Goal: Use online tool/utility: Utilize a website feature to perform a specific function

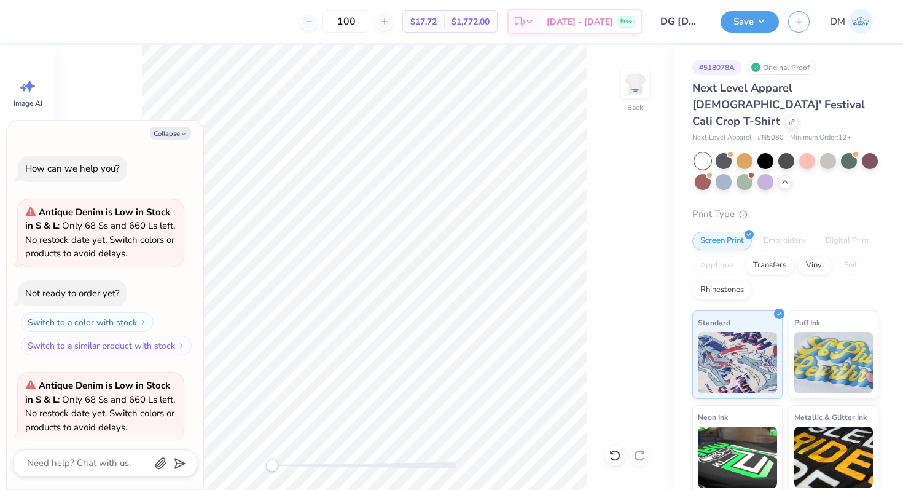
scroll to position [1485, 0]
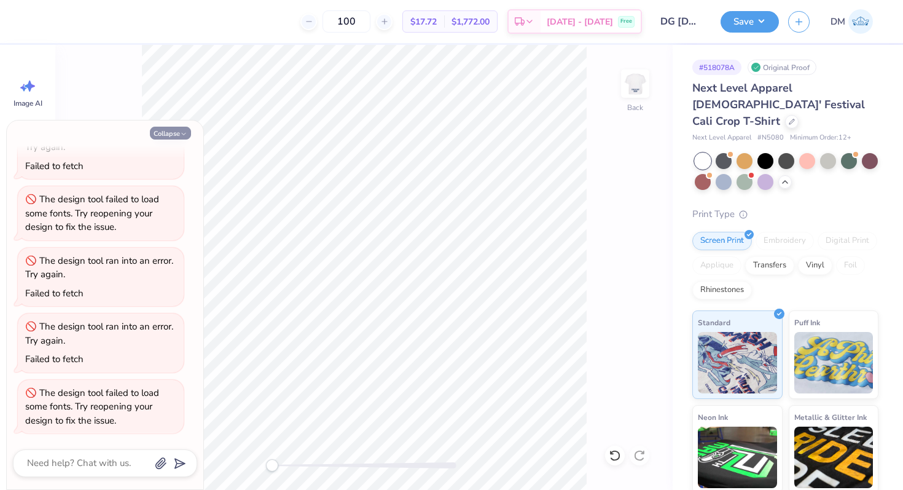
click at [177, 133] on button "Collapse" at bounding box center [170, 133] width 41 height 13
type textarea "x"
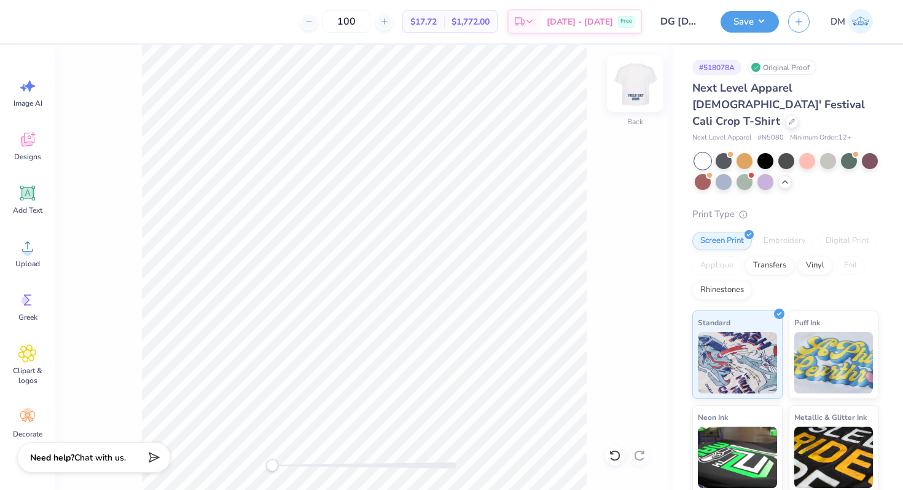
click at [627, 88] on img at bounding box center [635, 83] width 49 height 49
click at [627, 86] on img at bounding box center [635, 83] width 49 height 49
click at [31, 251] on circle at bounding box center [27, 251] width 9 height 9
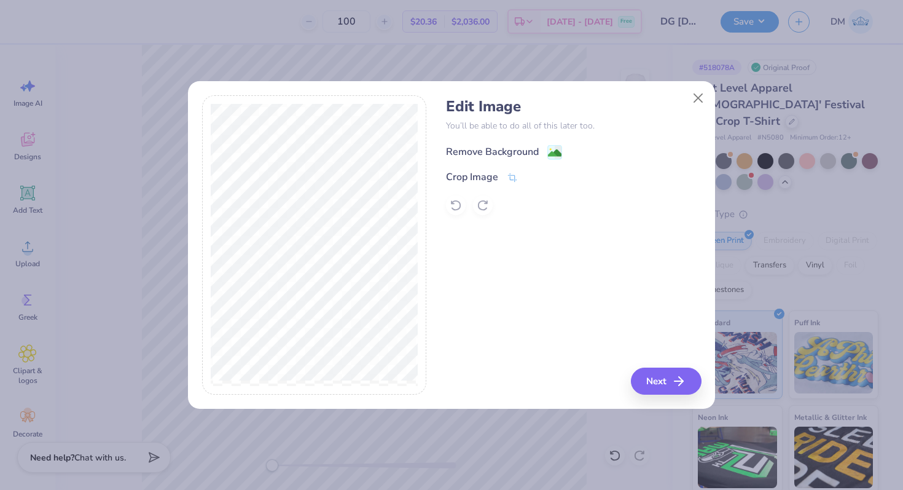
click at [491, 149] on div "Remove Background" at bounding box center [492, 151] width 93 height 15
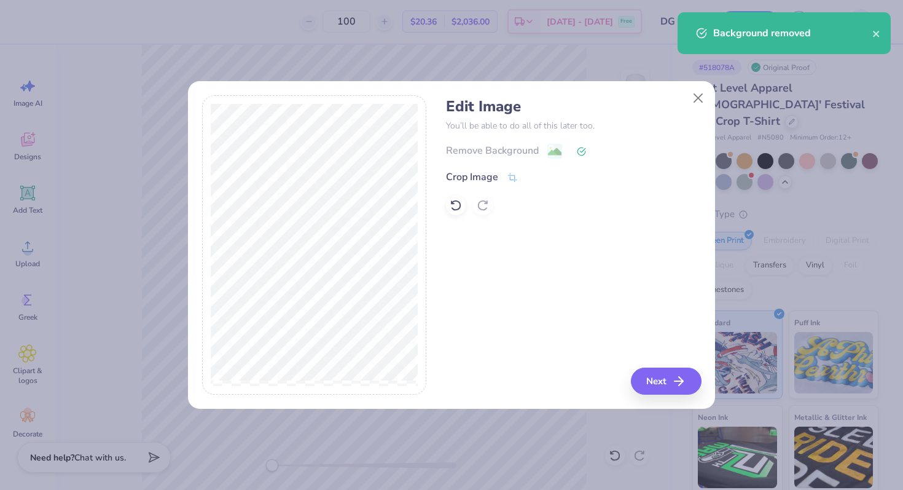
click at [487, 151] on div "Remove Background" at bounding box center [573, 150] width 255 height 15
click at [497, 178] on div "Crop Image" at bounding box center [472, 178] width 52 height 15
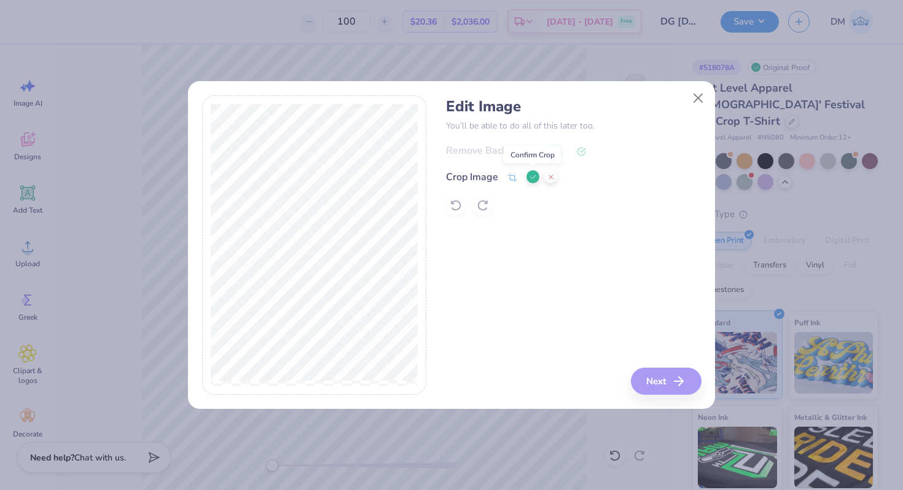
click at [531, 174] on icon at bounding box center [533, 176] width 7 height 7
click at [530, 151] on div "Remove Background" at bounding box center [492, 151] width 93 height 15
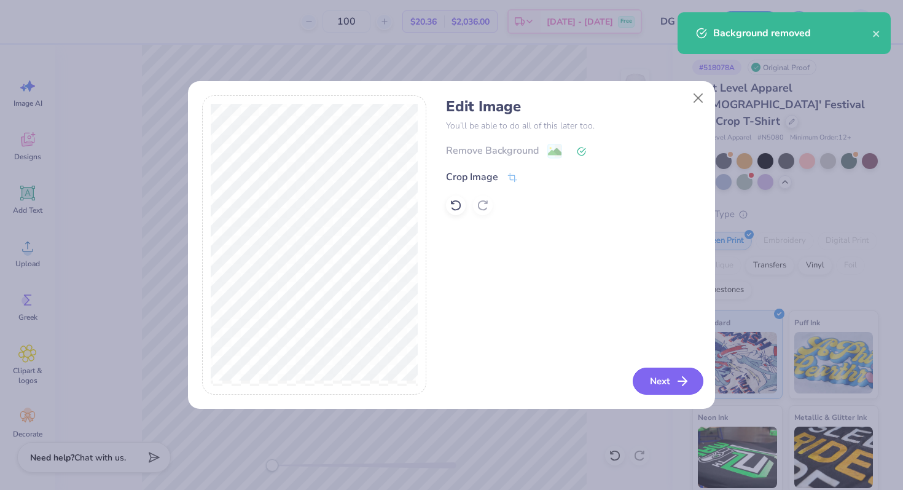
click at [660, 380] on button "Next" at bounding box center [668, 381] width 71 height 27
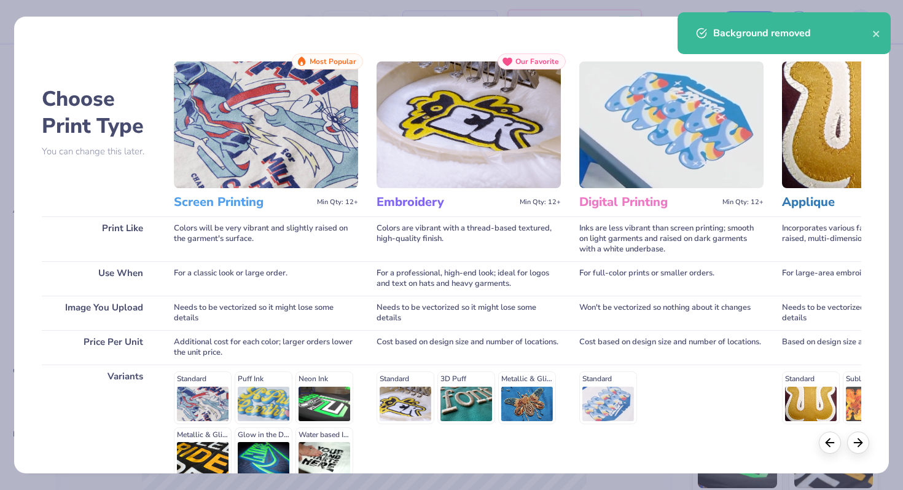
scroll to position [123, 0]
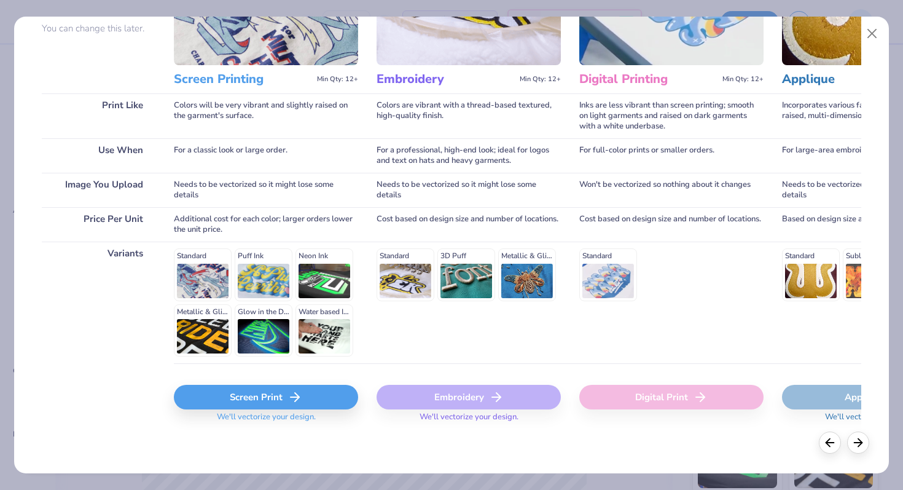
click at [242, 396] on div "Screen Print" at bounding box center [266, 397] width 184 height 25
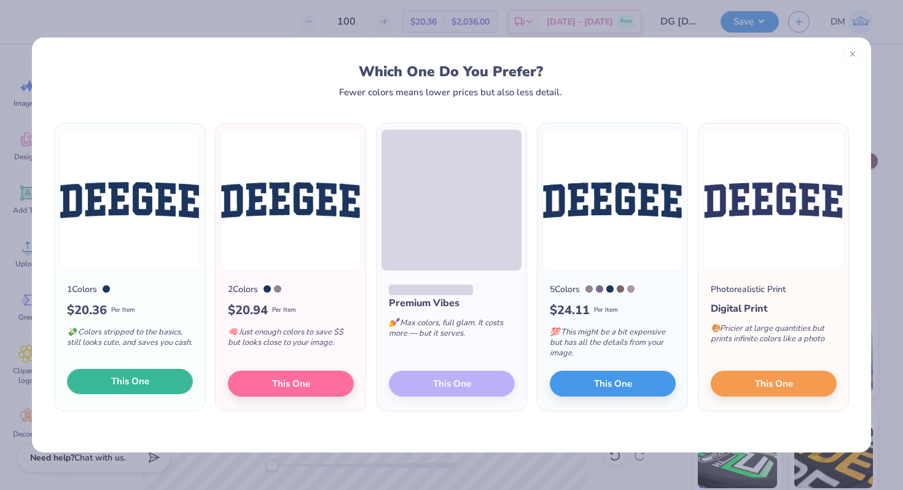
click at [134, 388] on button "This One" at bounding box center [130, 382] width 126 height 26
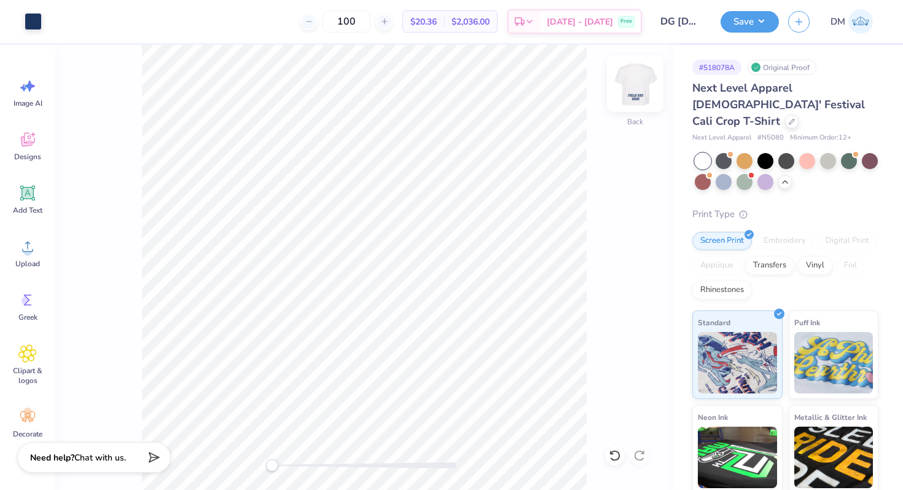
click at [640, 76] on img at bounding box center [635, 83] width 49 height 49
type input "6.44"
type input "2.55"
type input "14.97"
click at [627, 88] on img at bounding box center [635, 83] width 49 height 49
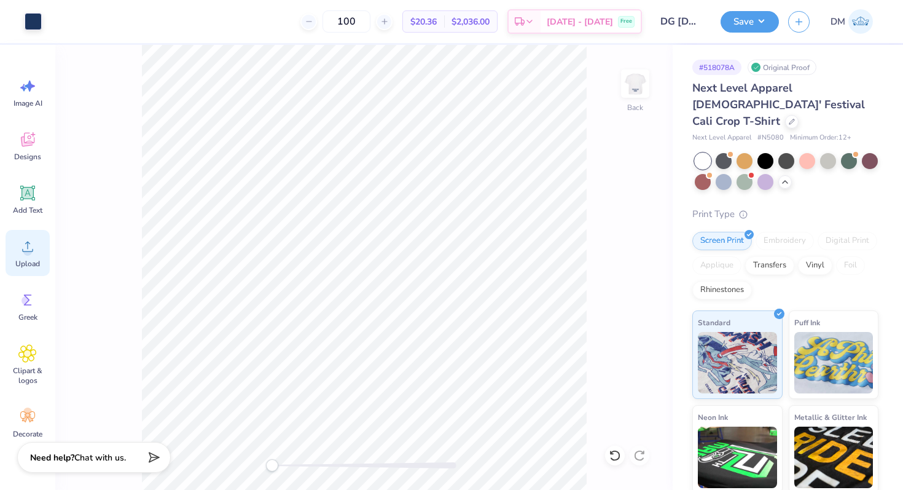
scroll to position [49, 0]
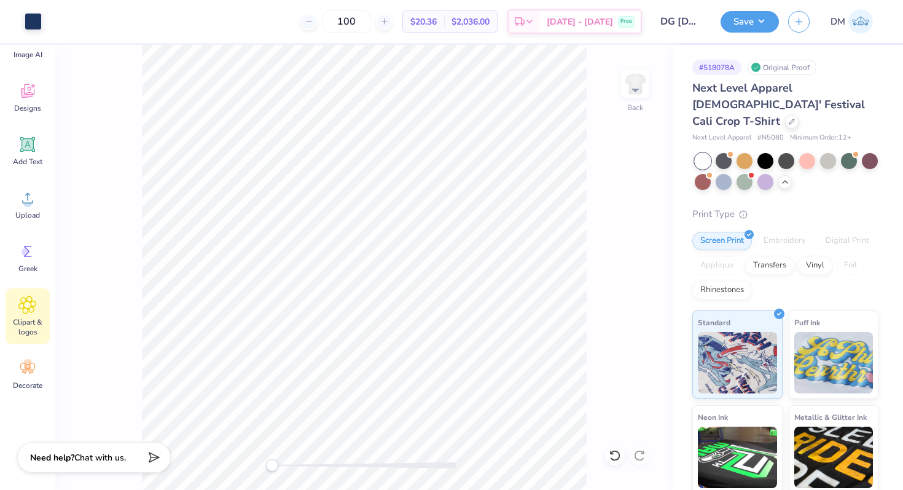
click at [37, 301] on div "Clipart & logos" at bounding box center [28, 316] width 44 height 56
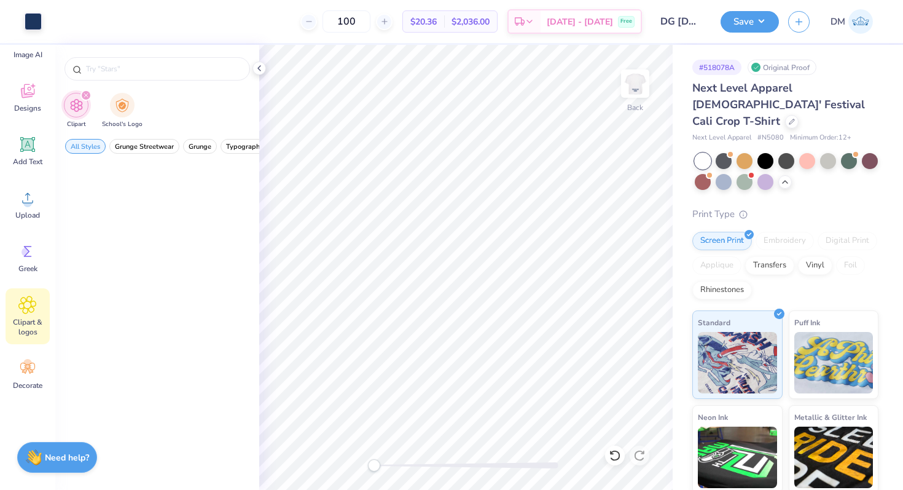
scroll to position [0, 0]
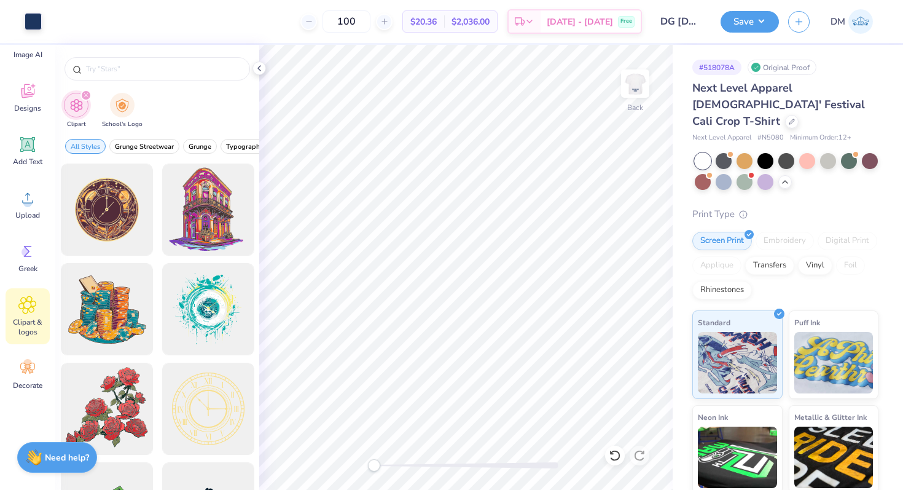
click at [26, 311] on icon at bounding box center [27, 305] width 18 height 18
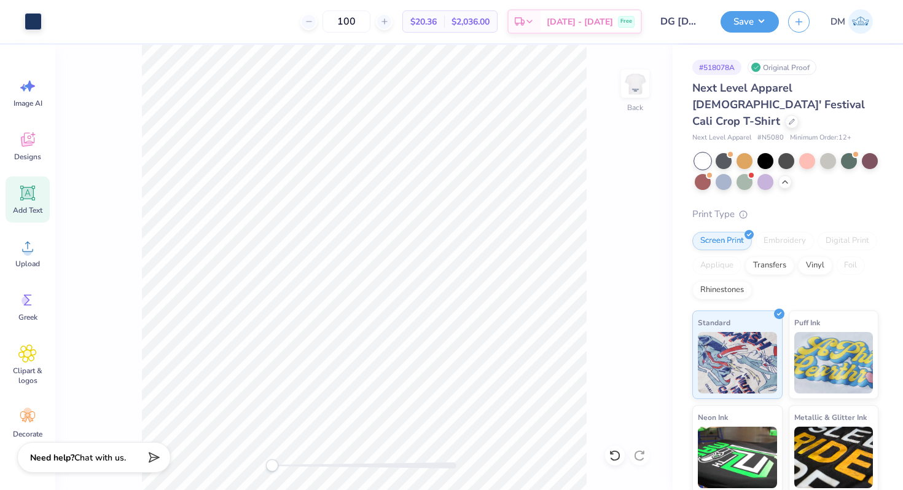
click at [31, 143] on icon at bounding box center [28, 140] width 14 height 14
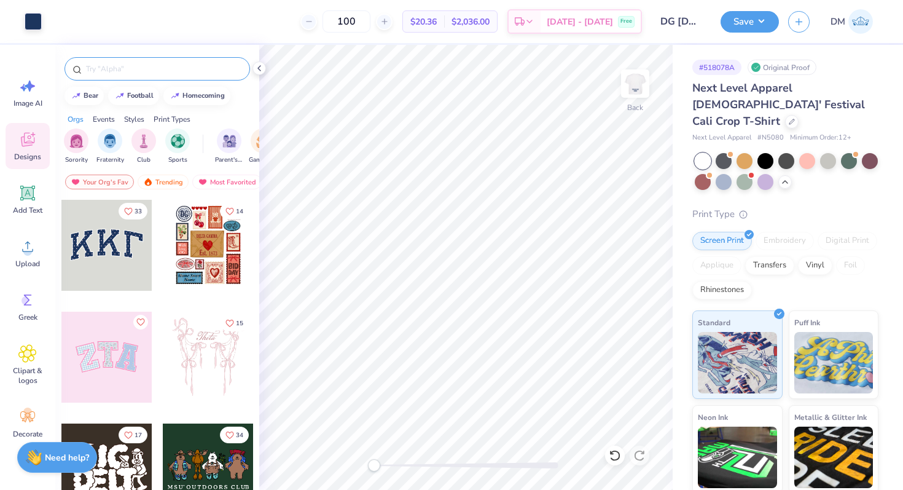
click at [161, 67] on input "text" at bounding box center [163, 69] width 157 height 12
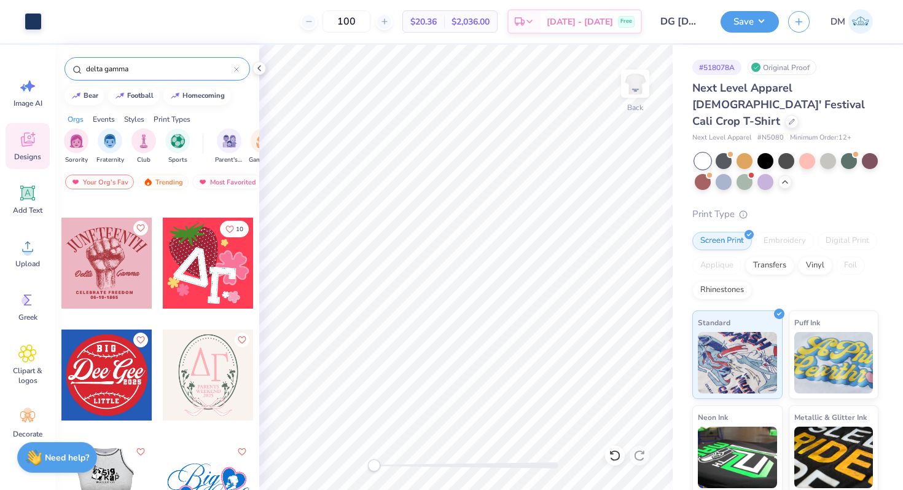
scroll to position [3453, 0]
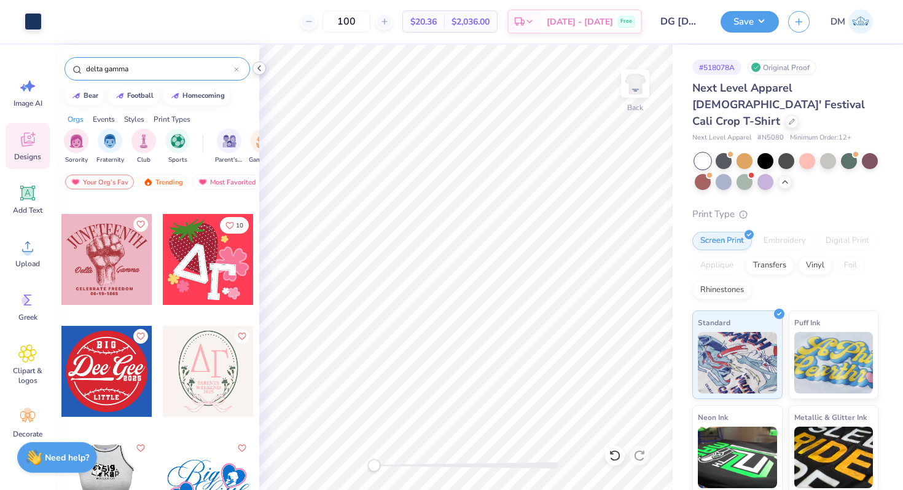
type input "delta gamma"
click at [260, 71] on polyline at bounding box center [259, 68] width 2 height 5
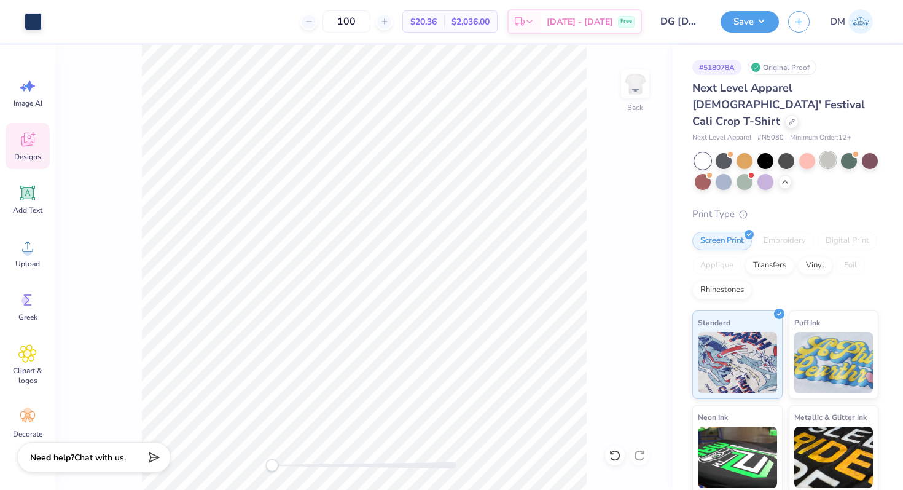
click at [830, 152] on div at bounding box center [828, 160] width 16 height 16
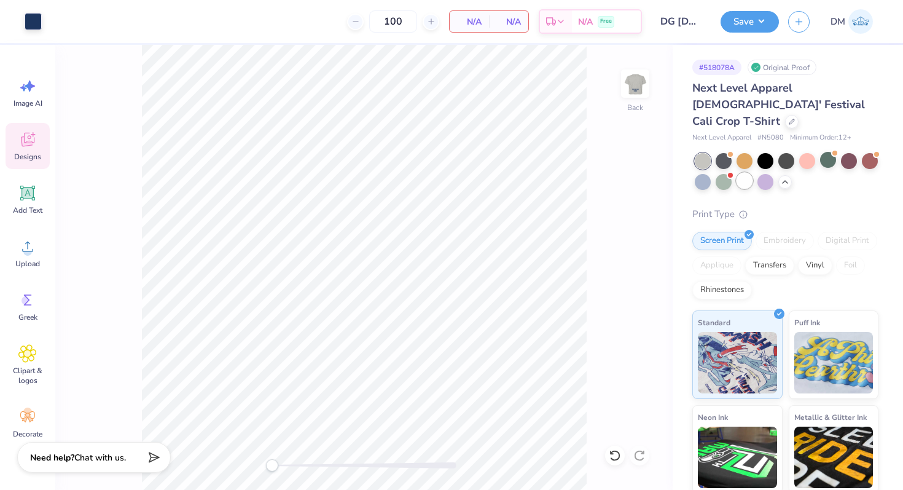
click at [737, 173] on div at bounding box center [745, 181] width 16 height 16
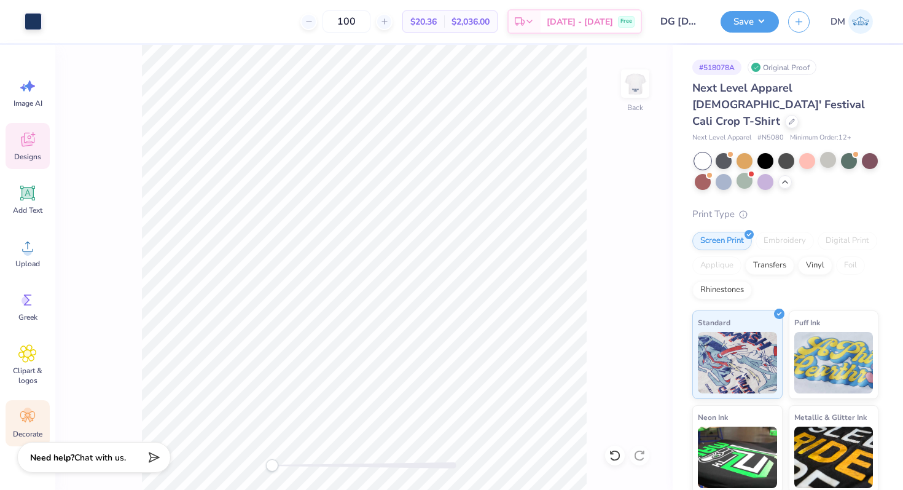
click at [27, 422] on icon at bounding box center [27, 416] width 18 height 18
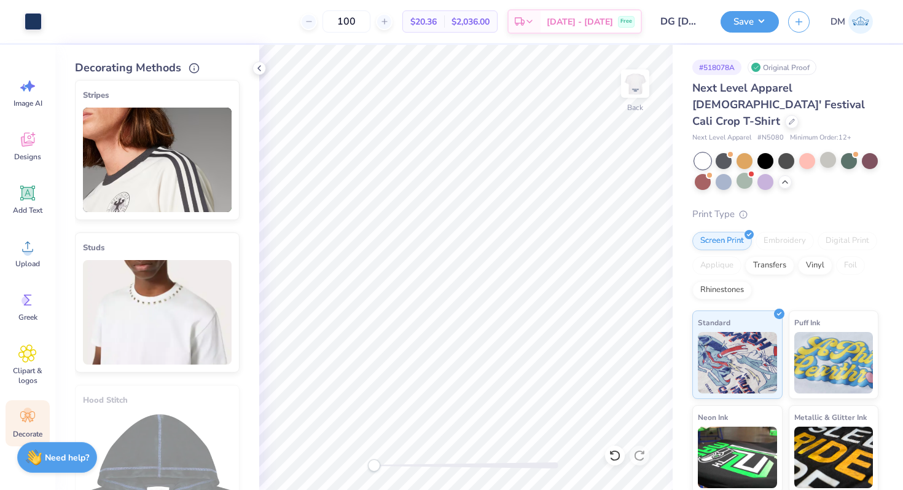
click at [189, 187] on img at bounding box center [157, 160] width 149 height 104
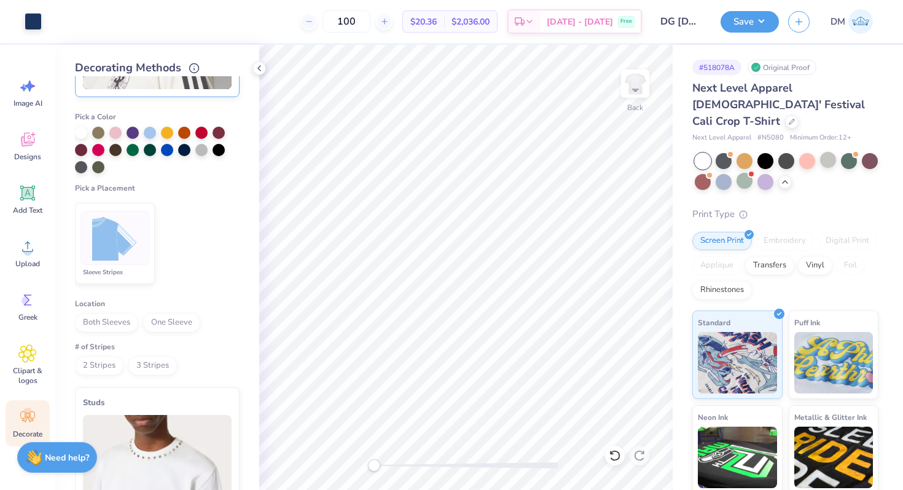
scroll to position [274, 0]
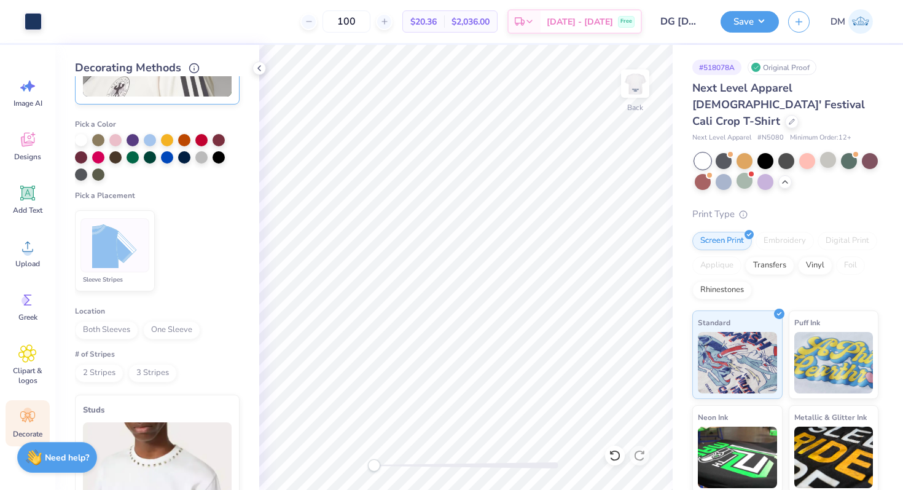
click at [109, 327] on span "Both Sleeves" at bounding box center [106, 330] width 63 height 18
click at [103, 371] on span "2 Stripes" at bounding box center [99, 373] width 49 height 18
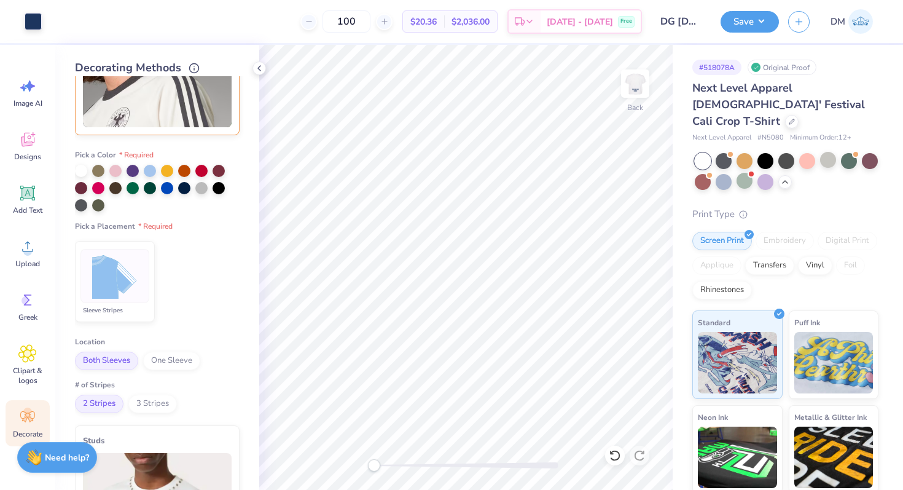
scroll to position [238, 0]
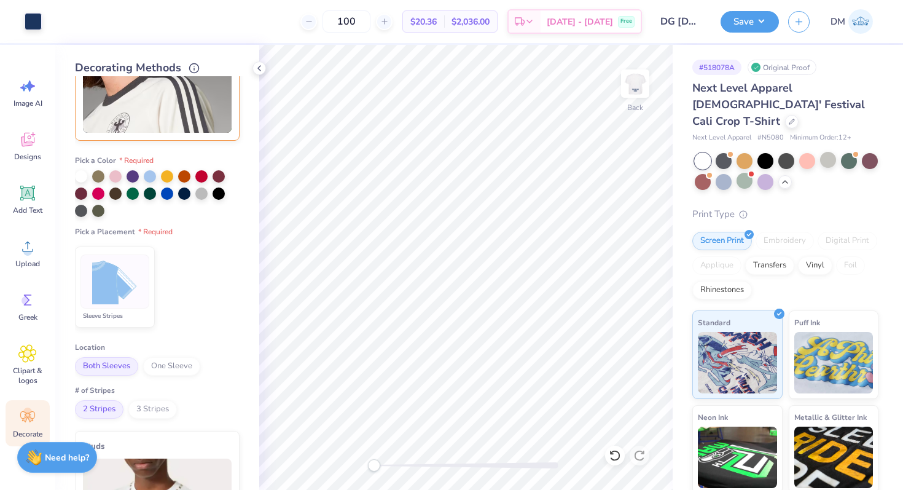
click at [136, 285] on img at bounding box center [115, 282] width 46 height 46
click at [150, 172] on div at bounding box center [150, 175] width 12 height 12
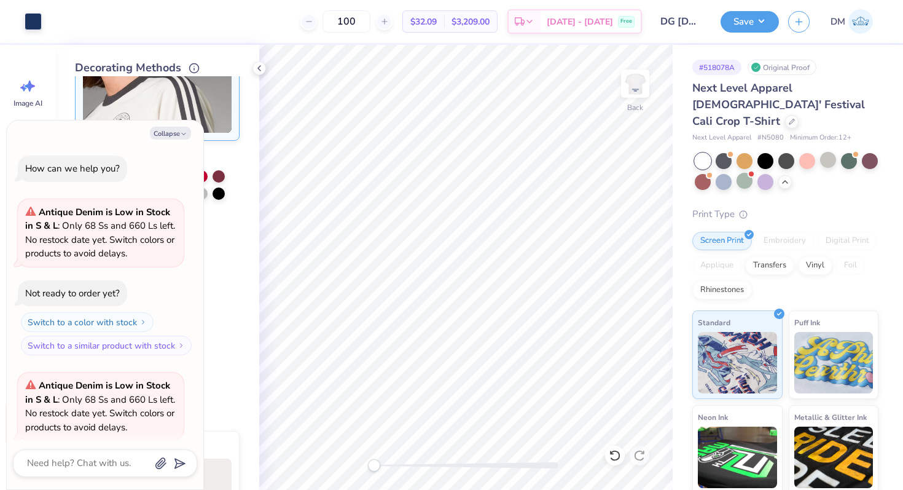
scroll to position [1574, 0]
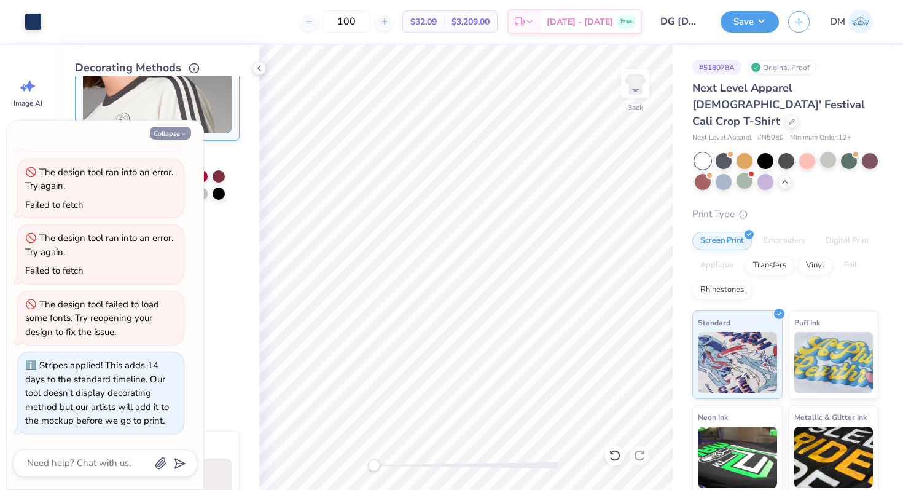
click at [166, 135] on button "Collapse" at bounding box center [170, 133] width 41 height 13
type textarea "x"
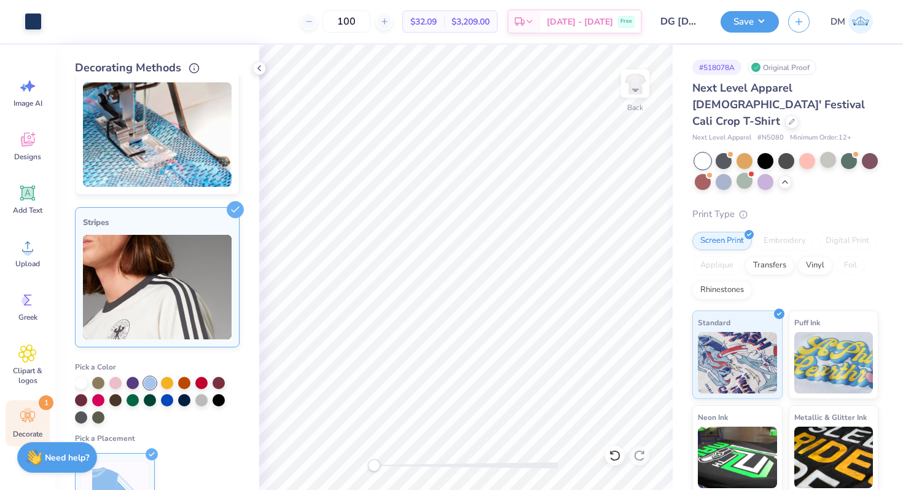
scroll to position [14, 0]
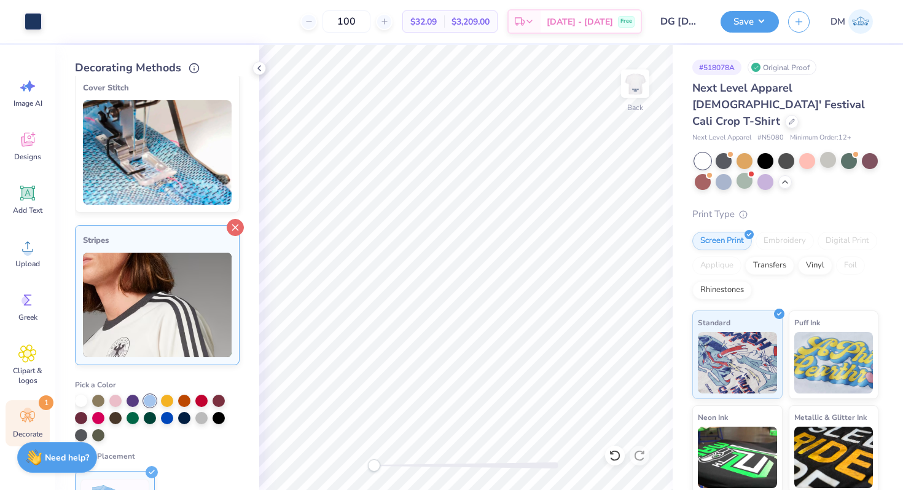
click at [234, 226] on line at bounding box center [236, 228] width 6 height 6
click at [256, 69] on icon at bounding box center [259, 68] width 10 height 10
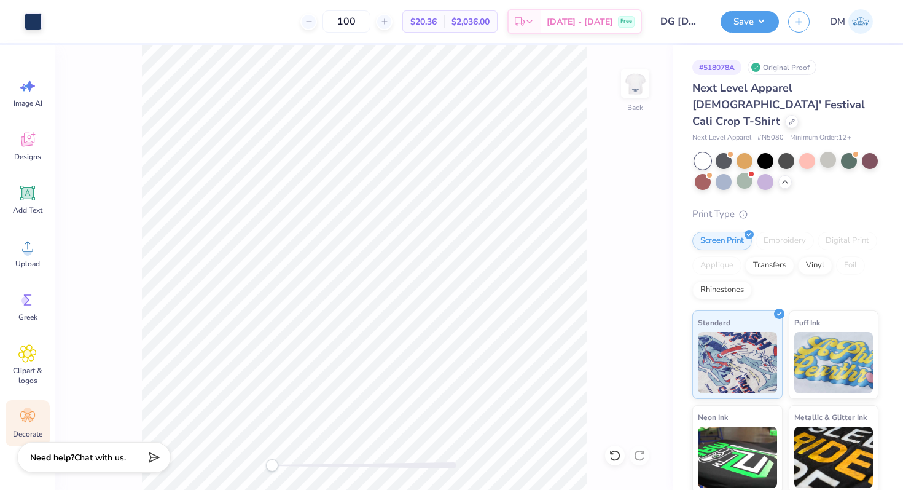
click at [31, 414] on icon at bounding box center [27, 416] width 18 height 18
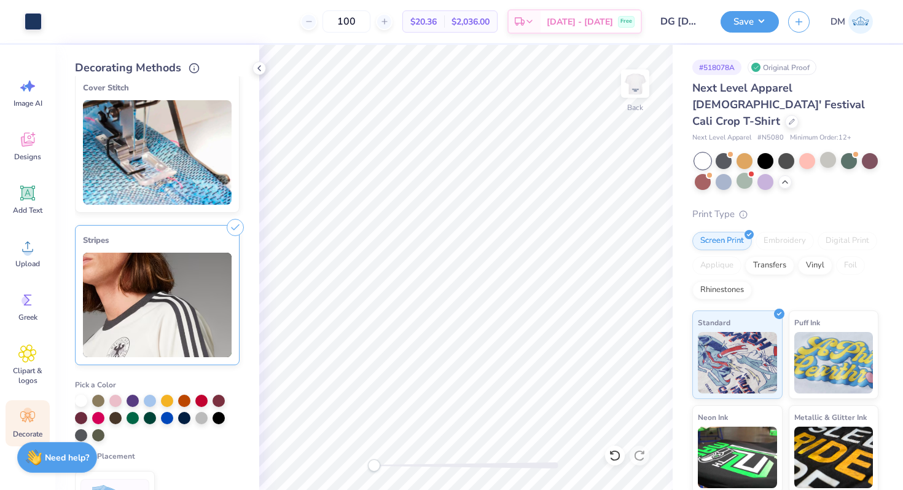
scroll to position [0, 0]
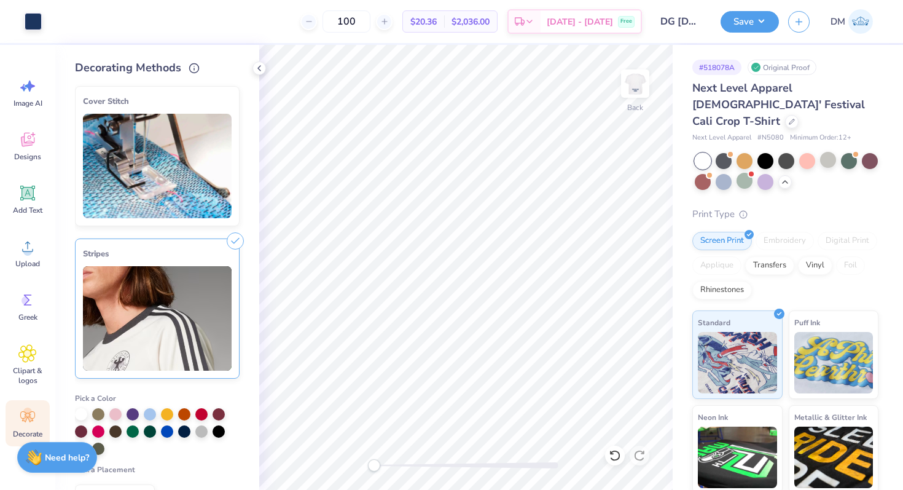
click at [213, 66] on div "Decorating Methods" at bounding box center [157, 68] width 165 height 17
click at [246, 130] on div "Cover Stitch Pick a Color Pick a Placement Neckline & arms Neckline, arms & bot…" at bounding box center [167, 283] width 184 height 414
click at [176, 257] on div "Stripes" at bounding box center [157, 253] width 149 height 15
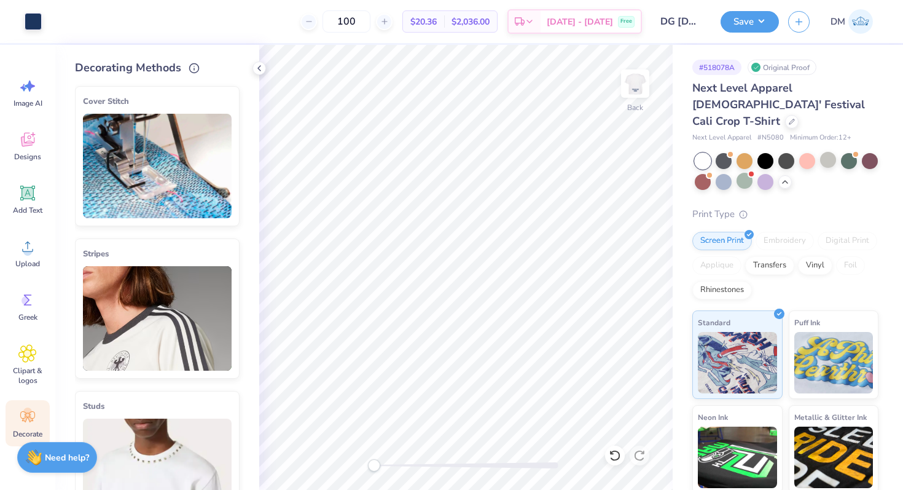
click at [244, 147] on div "Cover Stitch Pick a Color Pick a Placement Neckline & arms Neckline, arms & bot…" at bounding box center [167, 283] width 184 height 414
click at [258, 66] on icon at bounding box center [259, 68] width 10 height 10
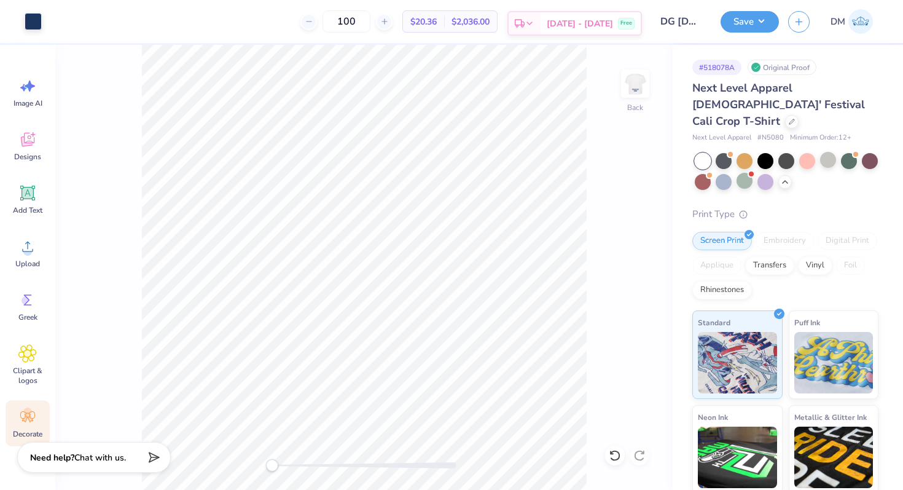
click at [604, 19] on span "[DATE] - [DATE]" at bounding box center [580, 23] width 66 height 13
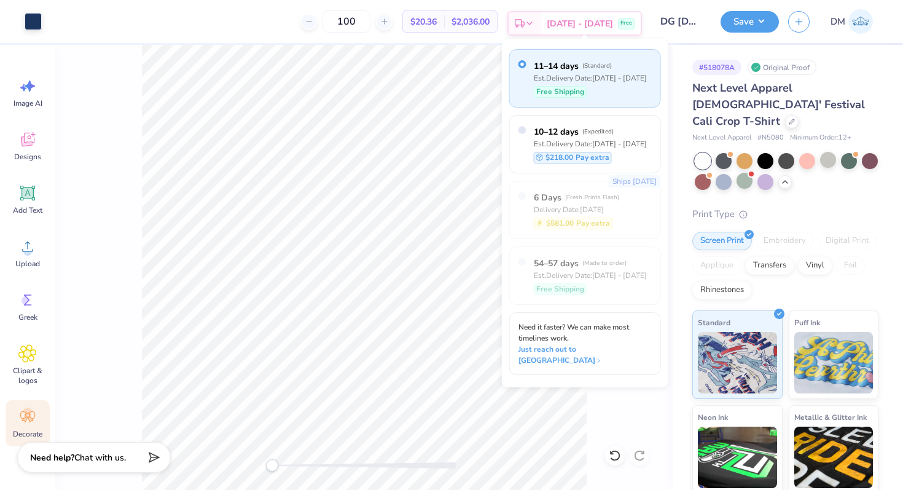
click at [605, 23] on span "[DATE] - [DATE]" at bounding box center [580, 23] width 66 height 13
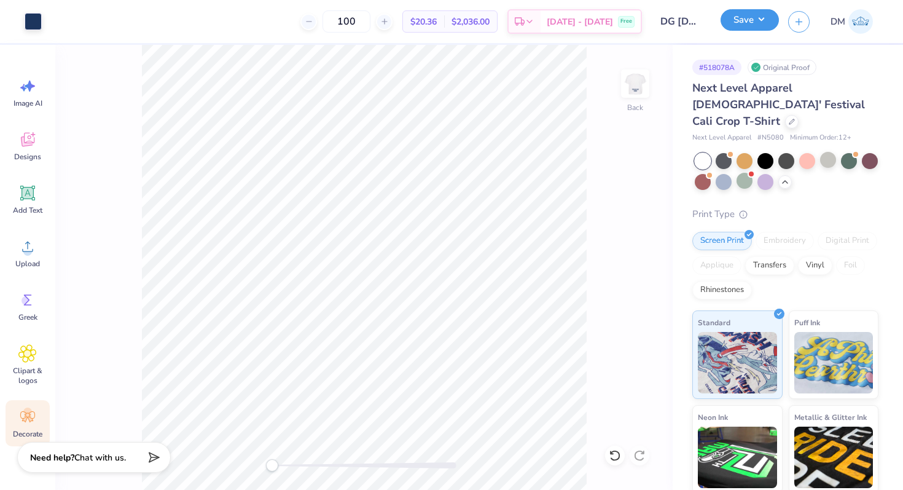
click at [743, 20] on button "Save" at bounding box center [750, 20] width 58 height 22
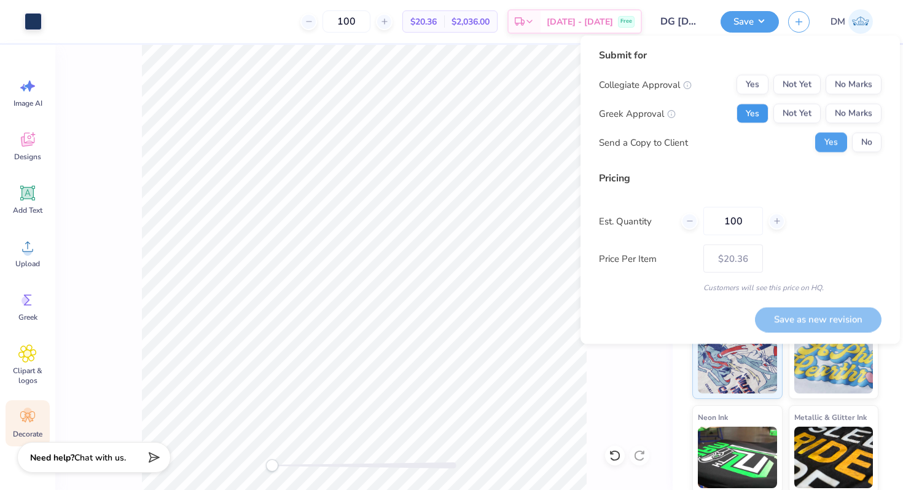
click at [752, 108] on button "Yes" at bounding box center [753, 114] width 32 height 20
click at [796, 87] on button "Not Yet" at bounding box center [797, 85] width 47 height 20
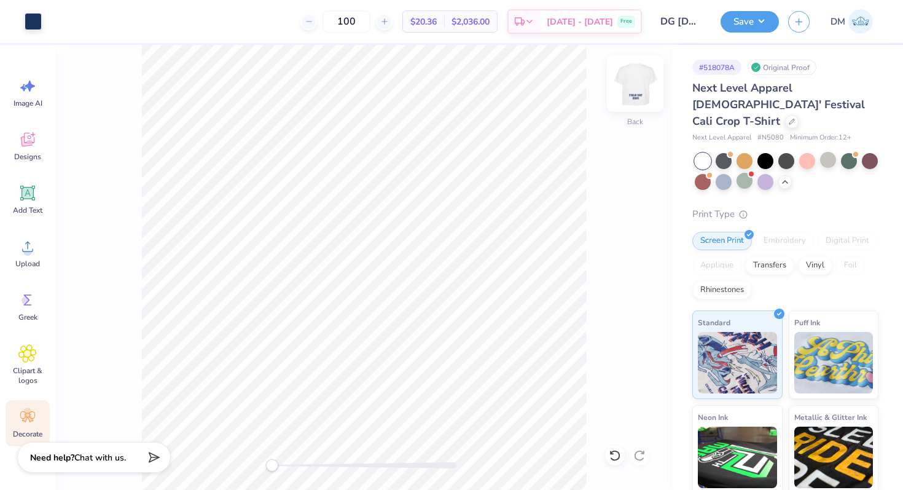
click at [636, 82] on img at bounding box center [635, 83] width 49 height 49
click at [637, 84] on img at bounding box center [635, 83] width 49 height 49
click at [640, 81] on img at bounding box center [635, 83] width 49 height 49
click at [639, 77] on img at bounding box center [635, 83] width 49 height 49
click at [805, 152] on div at bounding box center [808, 160] width 16 height 16
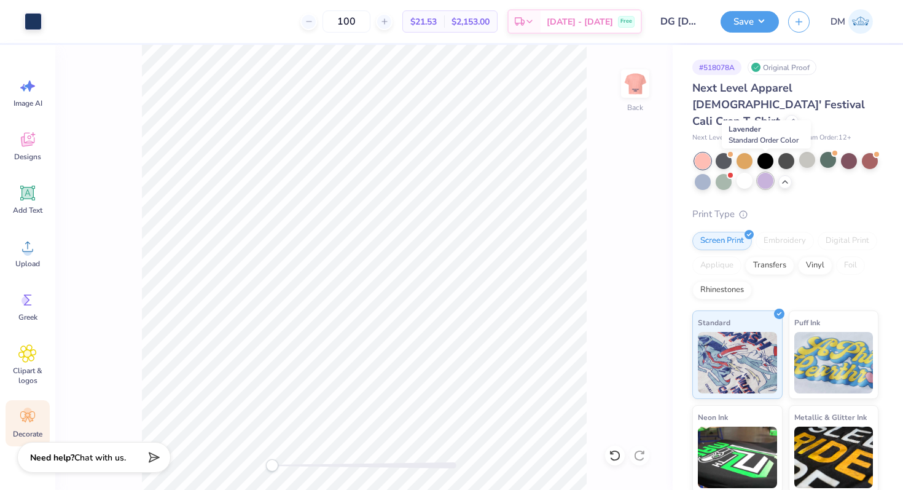
click at [766, 173] on div at bounding box center [766, 181] width 16 height 16
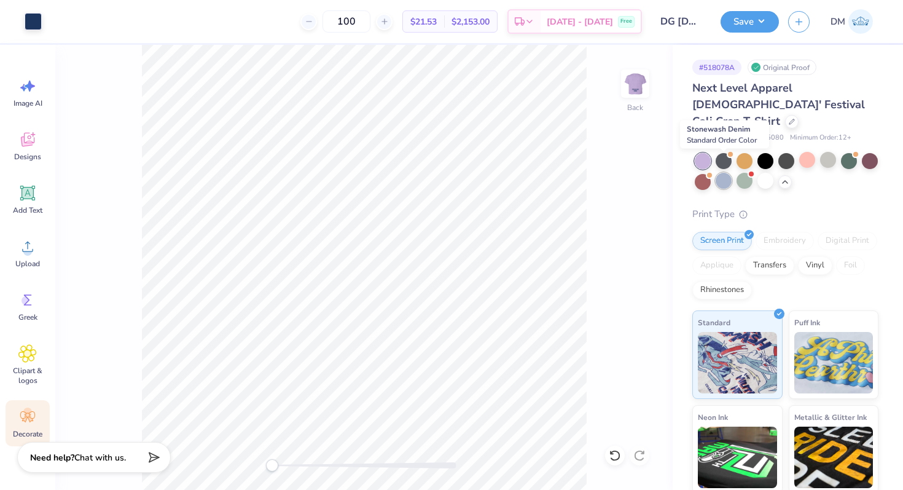
click at [727, 173] on div at bounding box center [724, 181] width 16 height 16
click at [744, 173] on div at bounding box center [745, 181] width 16 height 16
click at [747, 23] on button "Save" at bounding box center [750, 20] width 58 height 22
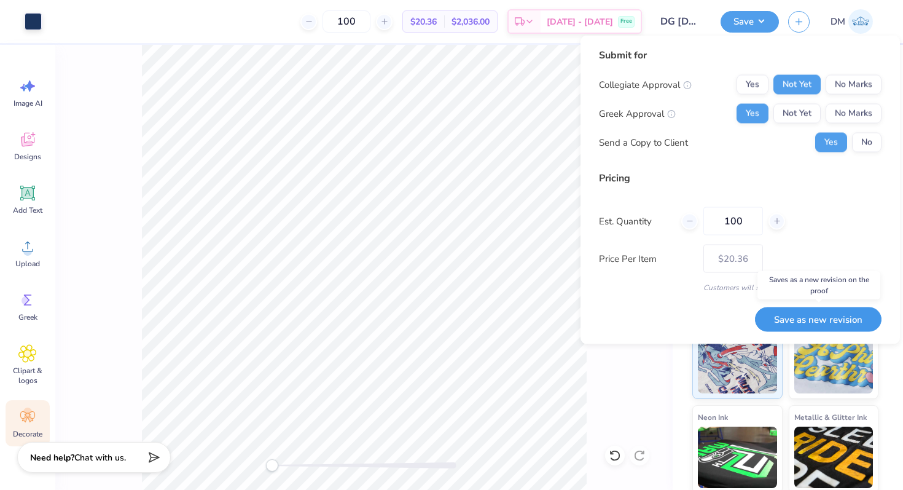
click at [803, 318] on button "Save as new revision" at bounding box center [818, 319] width 127 height 25
type input "$20.36"
